Goal: Find specific page/section: Find specific page/section

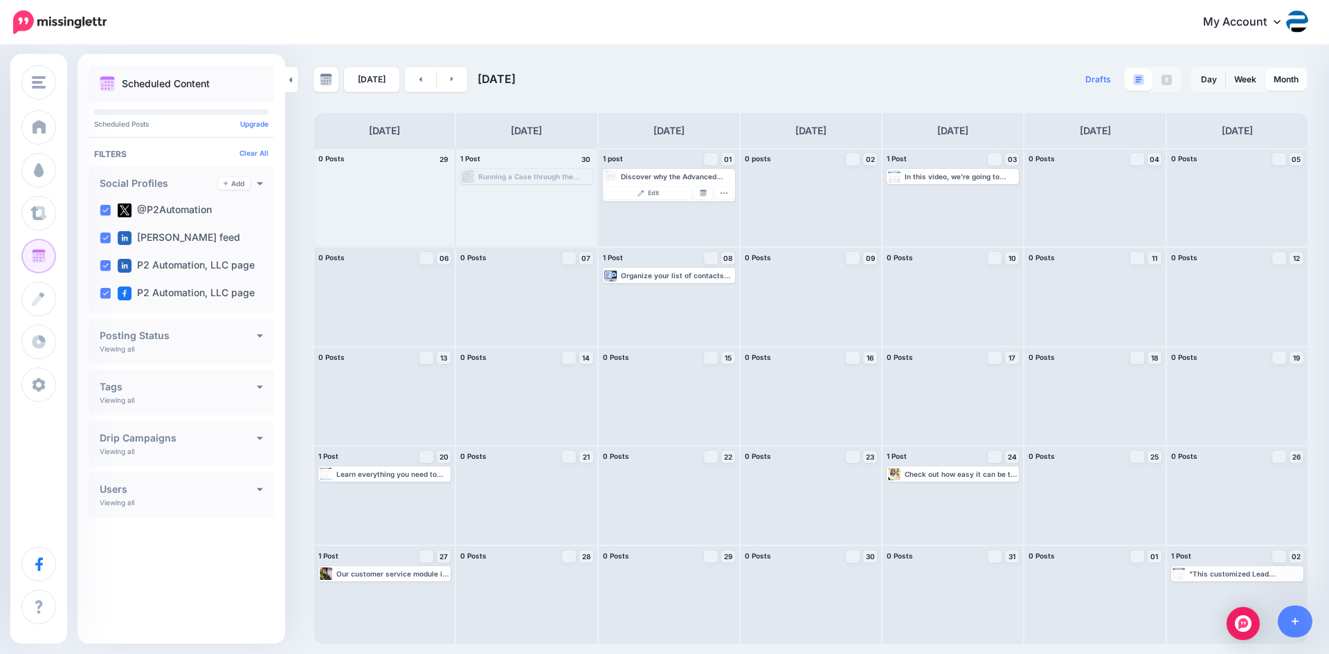
click at [735, 73] on div "[DATE] [DATE]" at bounding box center [563, 79] width 498 height 25
click at [700, 193] on img at bounding box center [703, 193] width 7 height 7
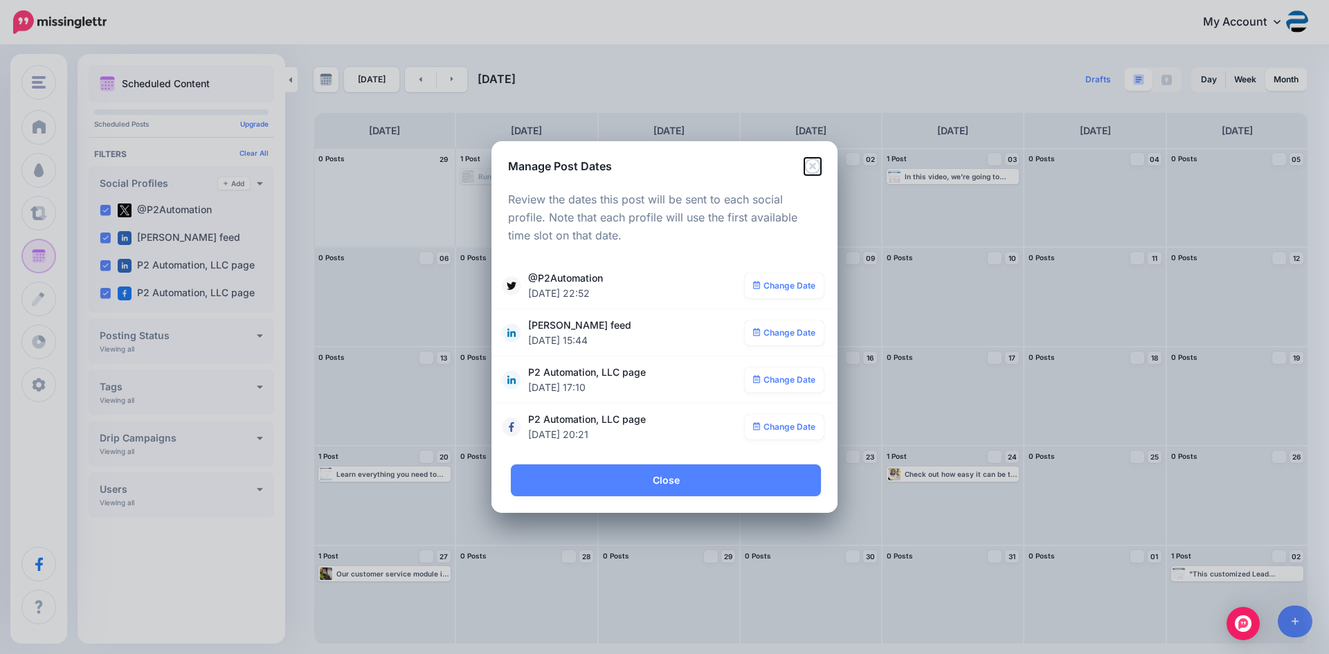
click at [811, 166] on icon "Close" at bounding box center [813, 166] width 17 height 17
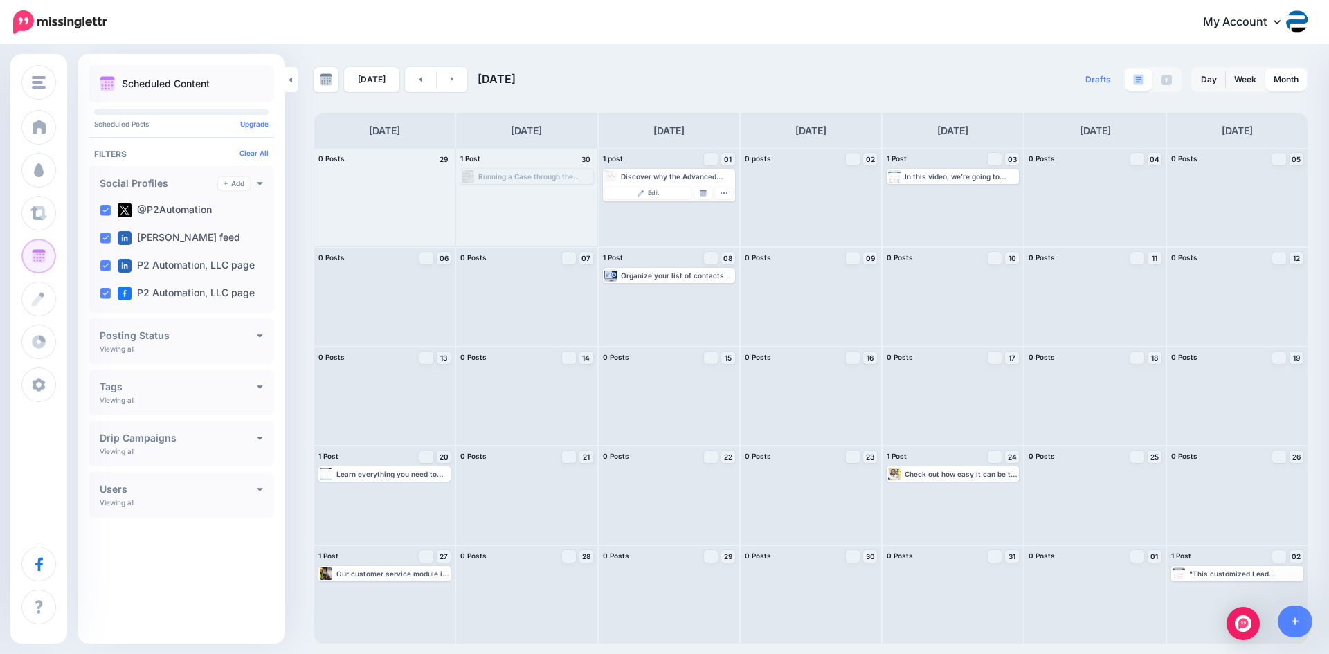
click at [807, 98] on div "[DATE] [DATE] Drafts 0 Day Week Month PRO TIP" at bounding box center [811, 355] width 1016 height 577
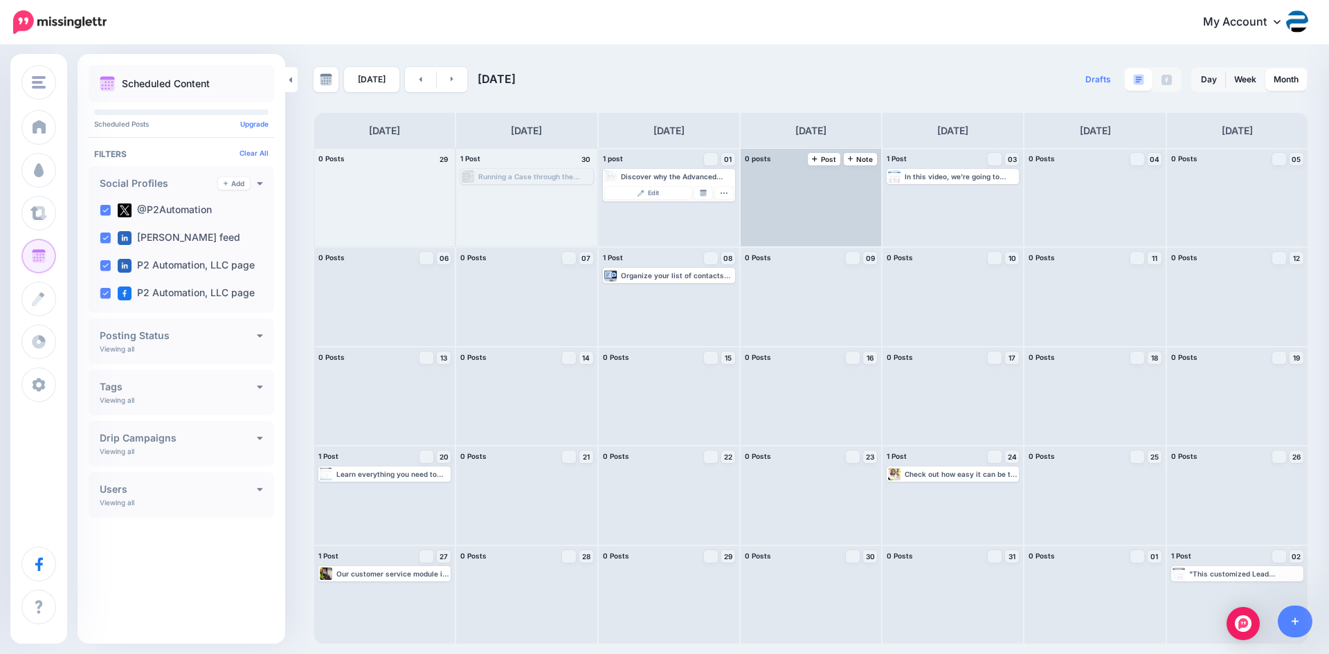
click at [803, 206] on div at bounding box center [811, 198] width 141 height 98
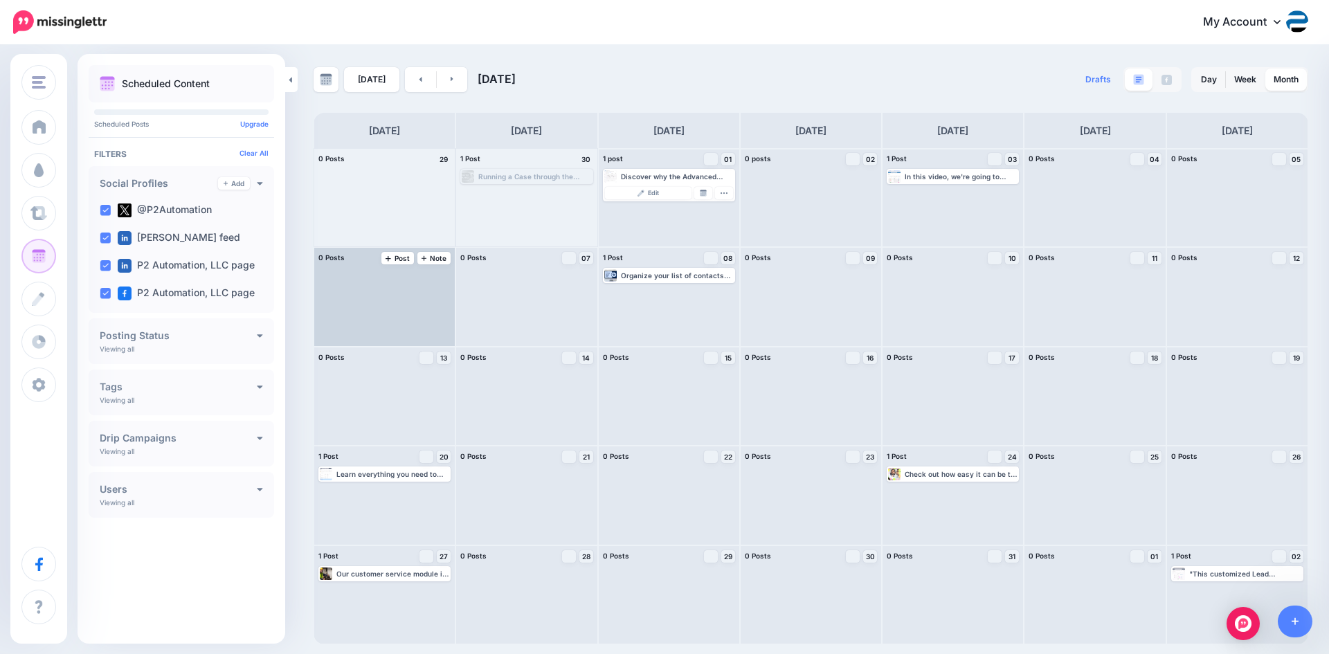
click at [382, 330] on div at bounding box center [384, 297] width 141 height 98
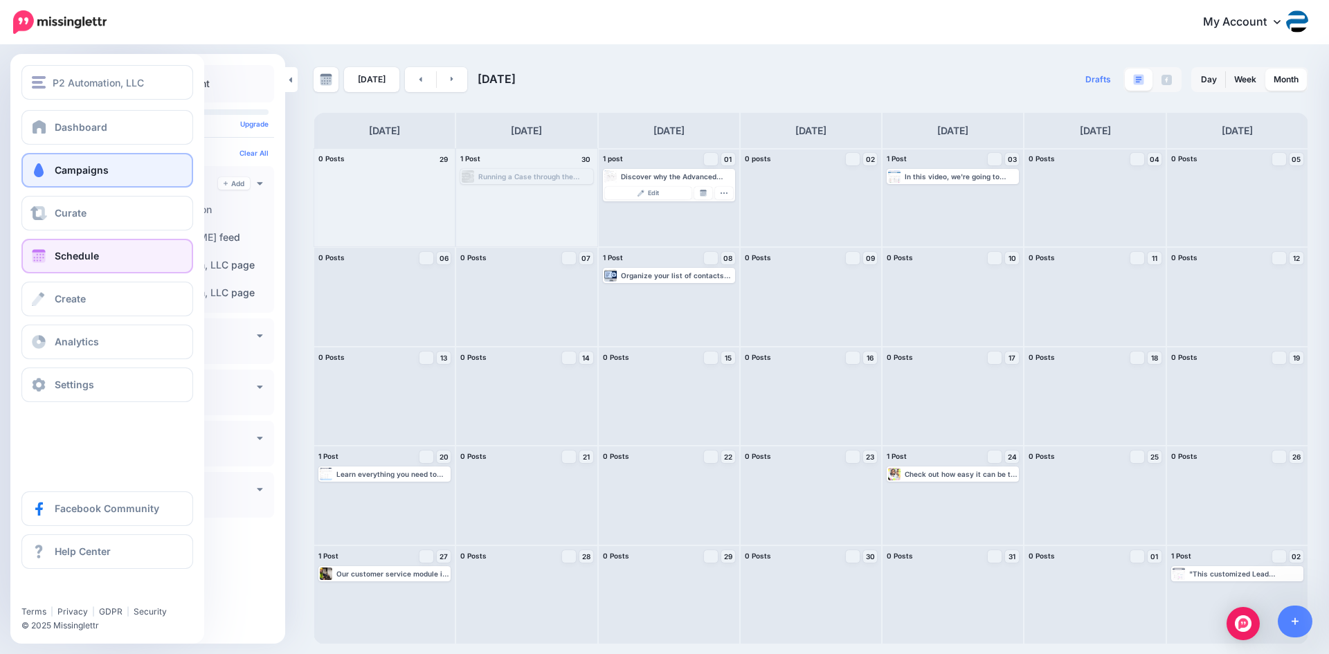
click at [35, 167] on span at bounding box center [39, 170] width 18 height 14
